Goal: Task Accomplishment & Management: Use online tool/utility

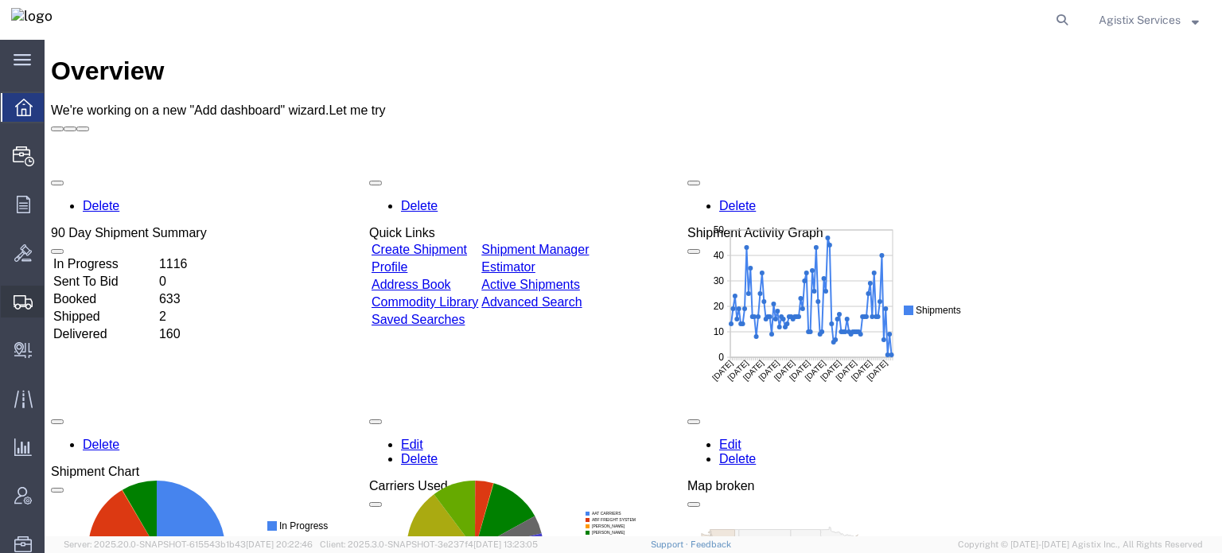
click at [0, 0] on span "Shipment Manager" at bounding box center [0, 0] width 0 height 0
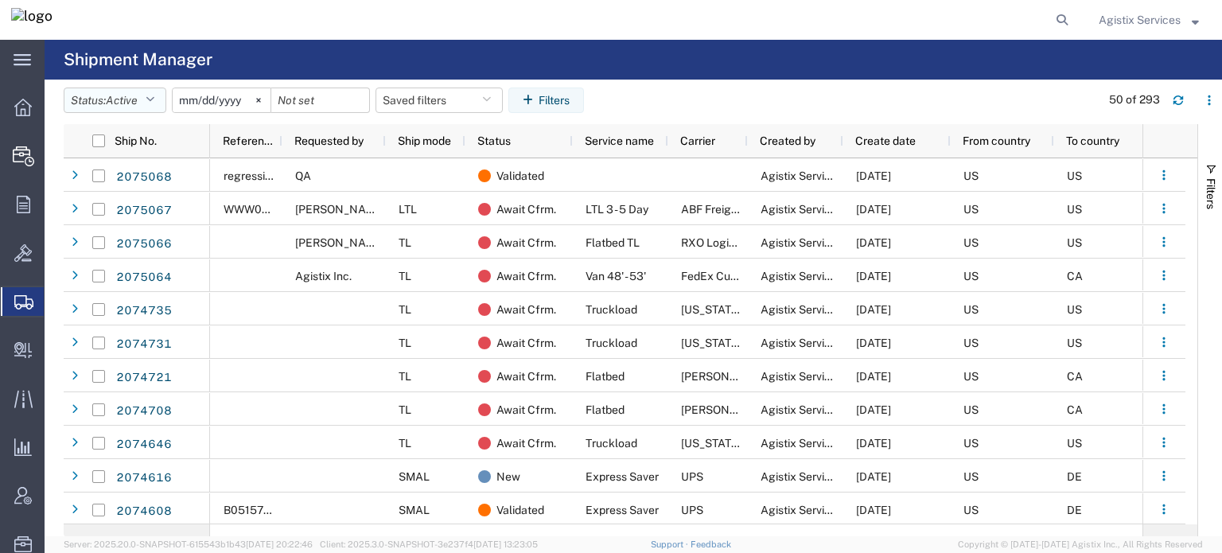
click at [150, 95] on button "Status: Active" at bounding box center [115, 99] width 103 height 25
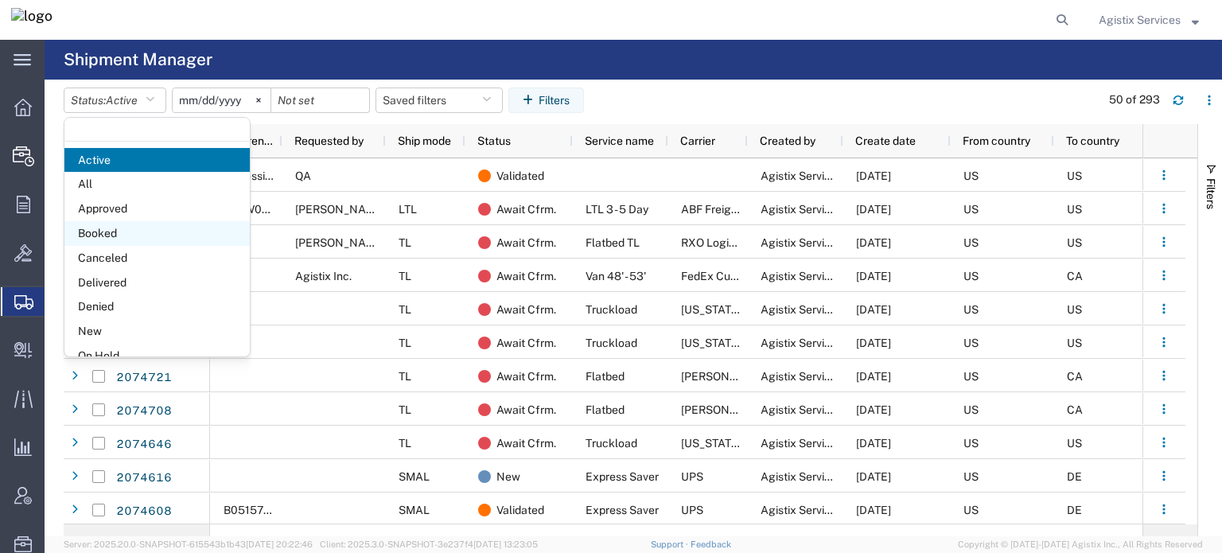
click at [135, 238] on span "Booked" at bounding box center [156, 233] width 185 height 25
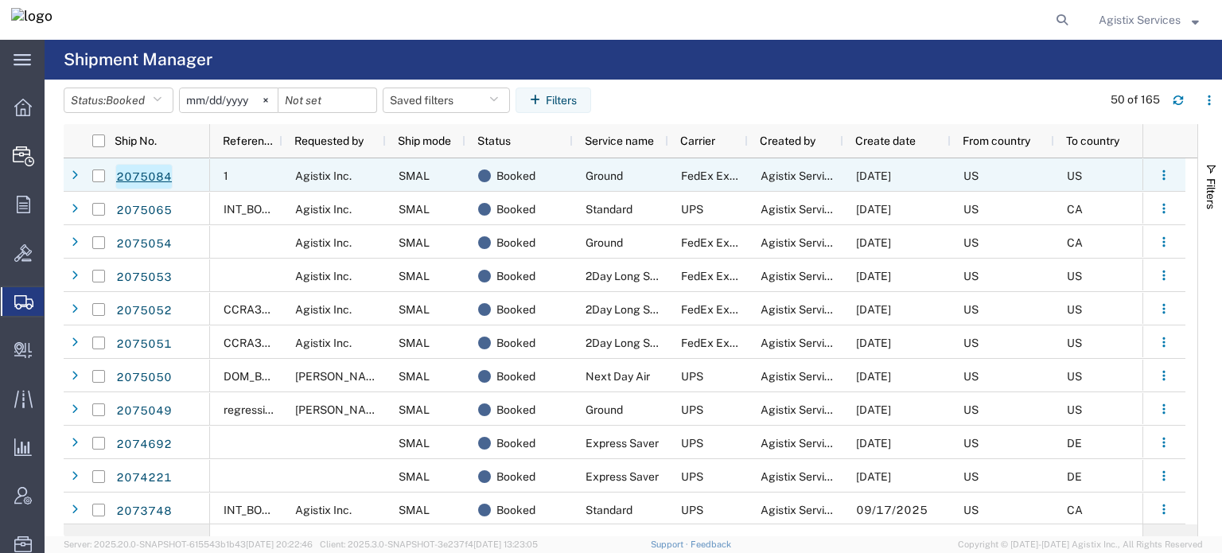
click at [161, 173] on link "2075084" at bounding box center [143, 176] width 57 height 25
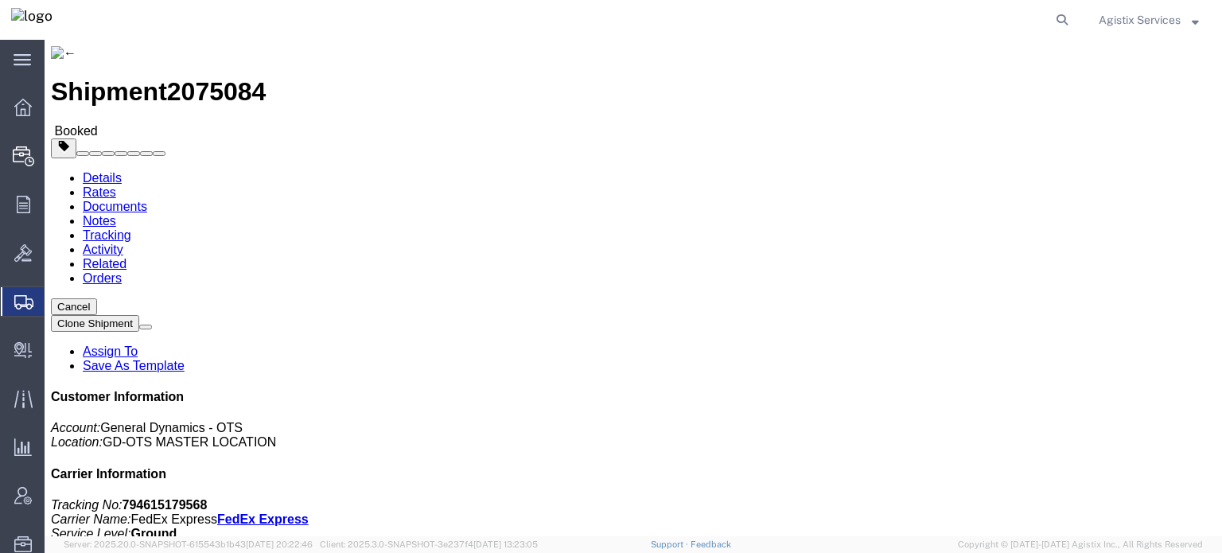
click button "Clone Shipment"
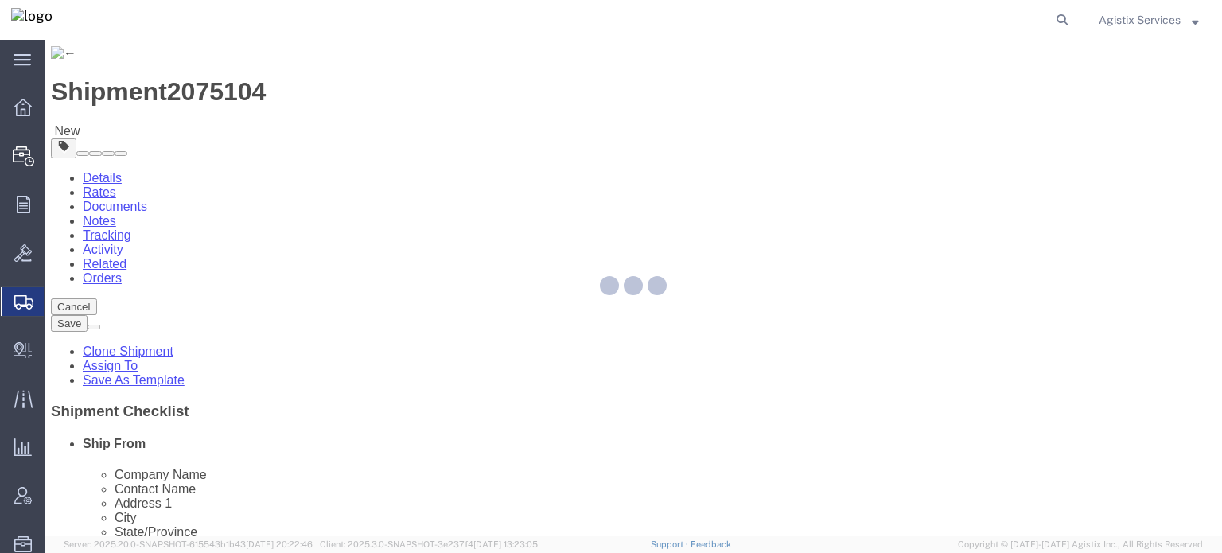
select select
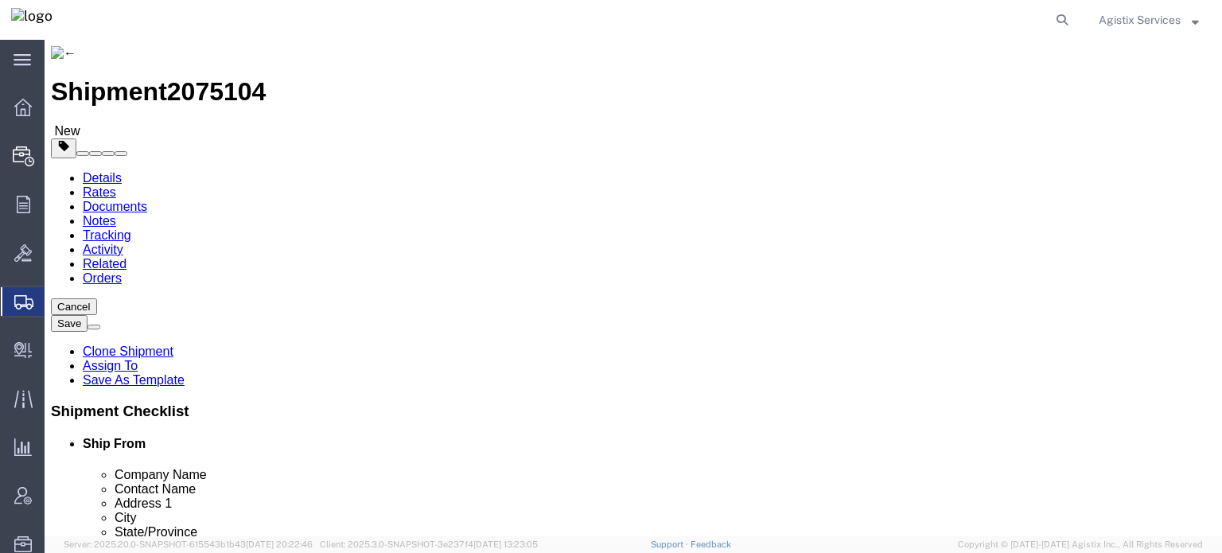
click button "Rate Shipment"
